Goal: Register for event/course

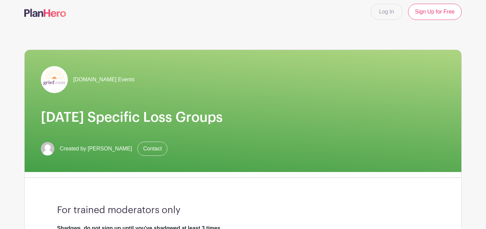
scroll to position [5, 0]
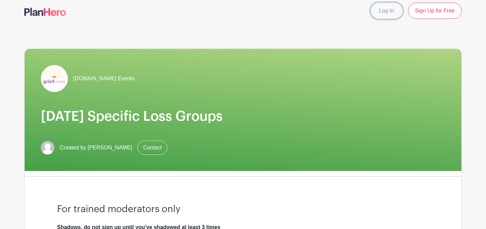
click at [385, 10] on link "Log In" at bounding box center [386, 11] width 32 height 16
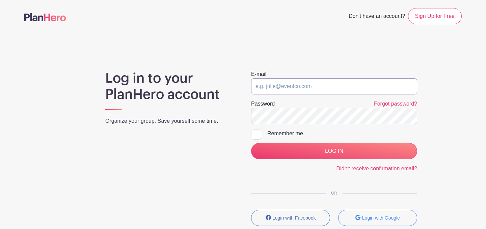
click at [309, 83] on input "email" at bounding box center [334, 86] width 166 height 16
type input "[EMAIL_ADDRESS][DOMAIN_NAME]"
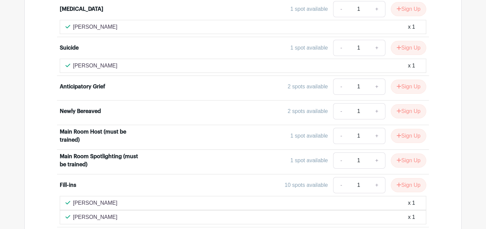
scroll to position [693, 0]
click at [399, 108] on icon "submit" at bounding box center [398, 110] width 5 height 5
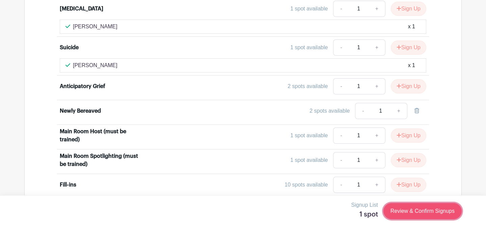
click at [409, 215] on link "Review & Confirm Signups" at bounding box center [422, 211] width 78 height 16
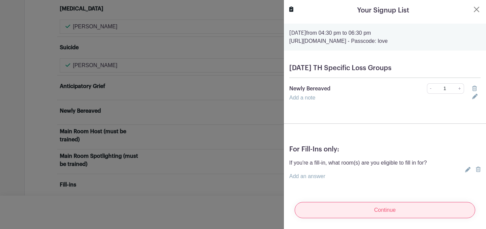
click at [391, 209] on input "Continue" at bounding box center [384, 210] width 180 height 16
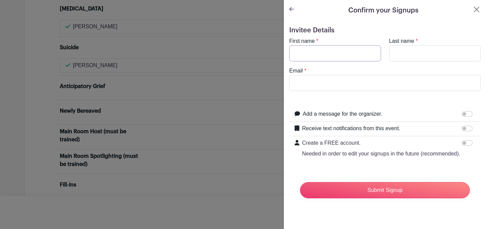
click at [327, 53] on input "First name" at bounding box center [335, 53] width 92 height 16
type input "S"
click at [476, 10] on button "Close" at bounding box center [476, 9] width 8 height 8
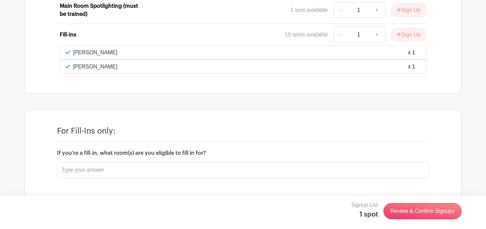
scroll to position [840, 0]
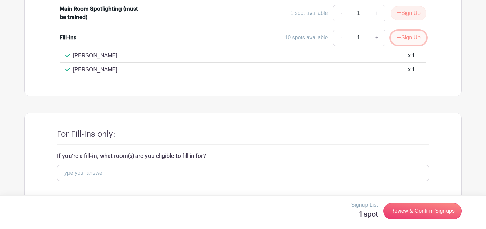
click at [400, 31] on button "Sign Up" at bounding box center [407, 38] width 35 height 14
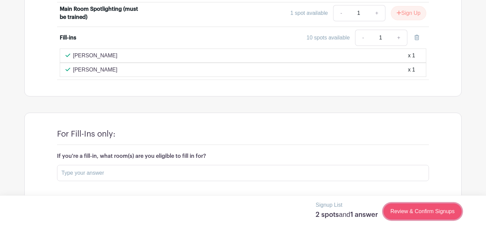
click at [419, 210] on link "Review & Confirm Signups" at bounding box center [422, 211] width 78 height 16
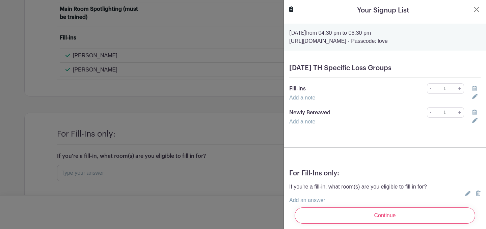
click at [474, 113] on icon at bounding box center [474, 112] width 5 height 5
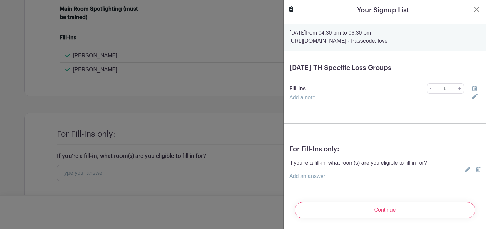
click at [315, 178] on link "Add an answer" at bounding box center [307, 176] width 36 height 6
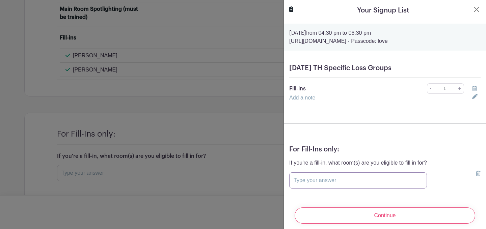
click at [315, 178] on input "text" at bounding box center [358, 180] width 138 height 16
type input "every room except death of a spouse"
click at [294, 207] on input "Continue" at bounding box center [384, 215] width 180 height 16
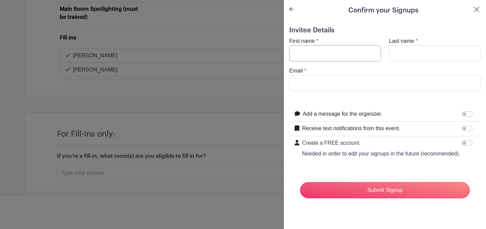
click at [326, 55] on input "First name" at bounding box center [335, 53] width 92 height 16
type input "Sharon"
type input "Fredericks"
type input "[EMAIL_ADDRESS][DOMAIN_NAME]"
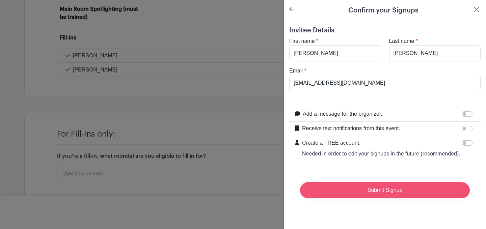
click at [380, 196] on input "Submit Signup" at bounding box center [385, 190] width 170 height 16
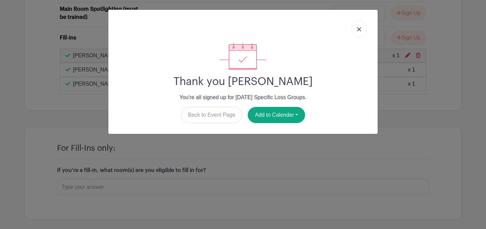
click at [357, 29] on img at bounding box center [359, 29] width 4 height 4
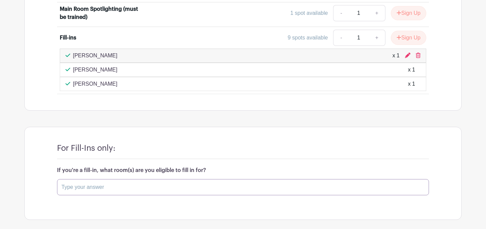
click at [73, 179] on input "text" at bounding box center [243, 187] width 372 height 16
type input "every room except death of a spouse"
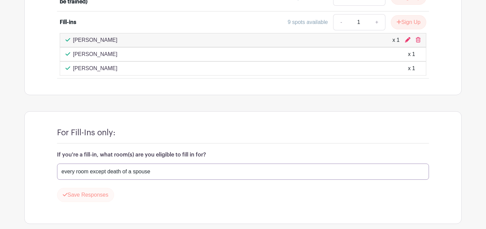
scroll to position [877, 0]
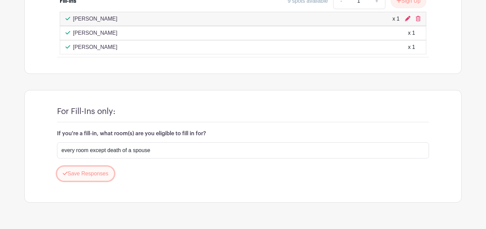
click at [90, 167] on button "Save Responses" at bounding box center [85, 174] width 57 height 14
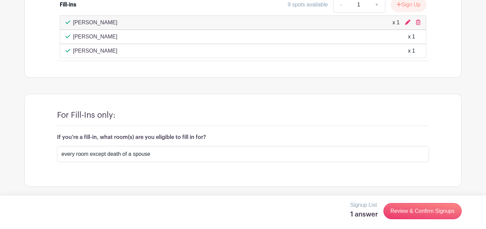
scroll to position [857, 0]
